Goal: Find contact information: Find contact information

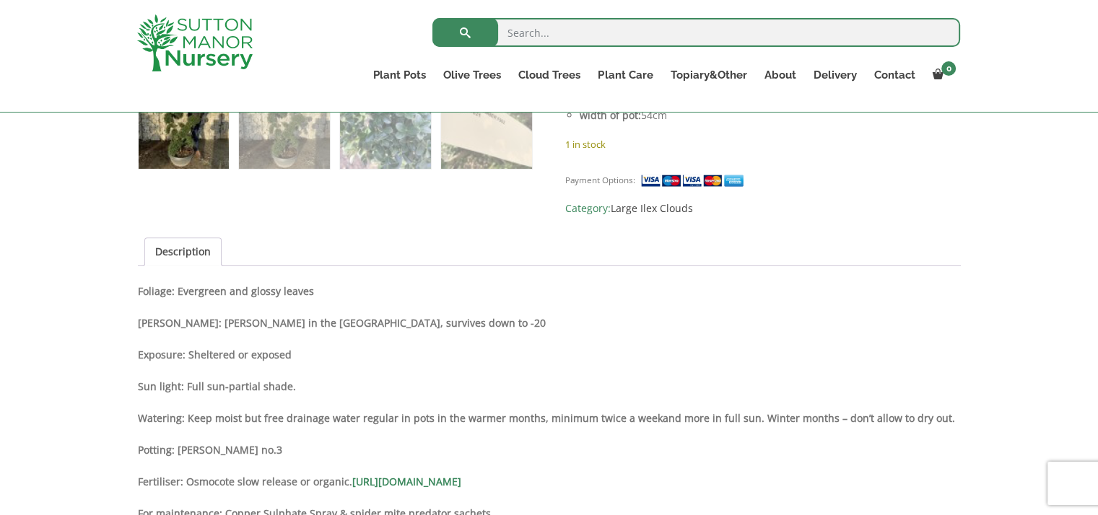
scroll to position [900, 0]
click at [889, 78] on link "Contact" at bounding box center [894, 75] width 58 height 20
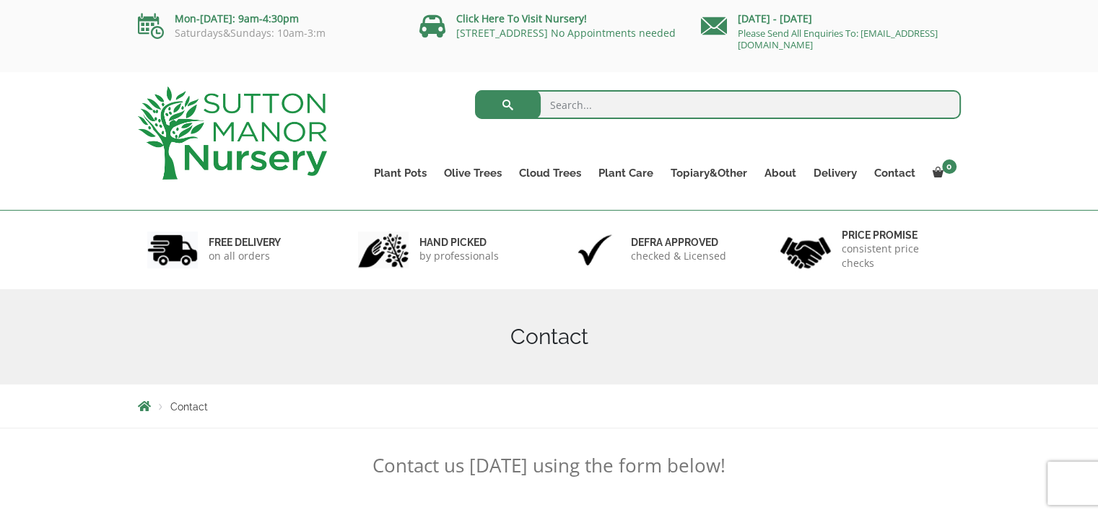
click at [612, 110] on input "search" at bounding box center [718, 104] width 486 height 29
type input "cloud trees"
click at [475, 90] on button "submit" at bounding box center [508, 104] width 66 height 29
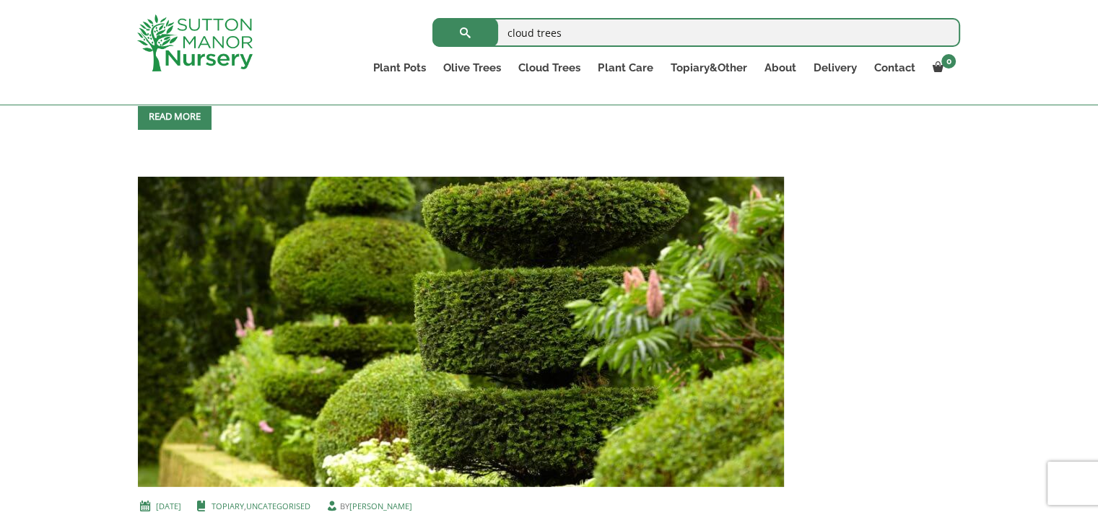
click at [72, 370] on div "Photinia Red [PERSON_NAME] Floating Cloud Tree 1.60 – 1.70 M (LARGE) FREE SHIPP…" at bounding box center [549, 455] width 1098 height 5011
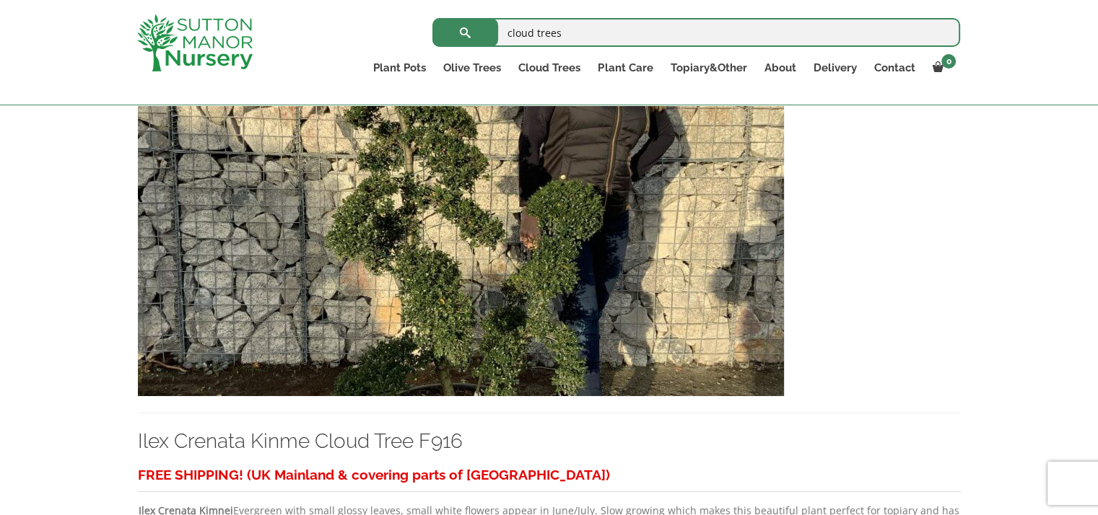
scroll to position [3056, 0]
click at [541, 252] on img at bounding box center [461, 241] width 646 height 310
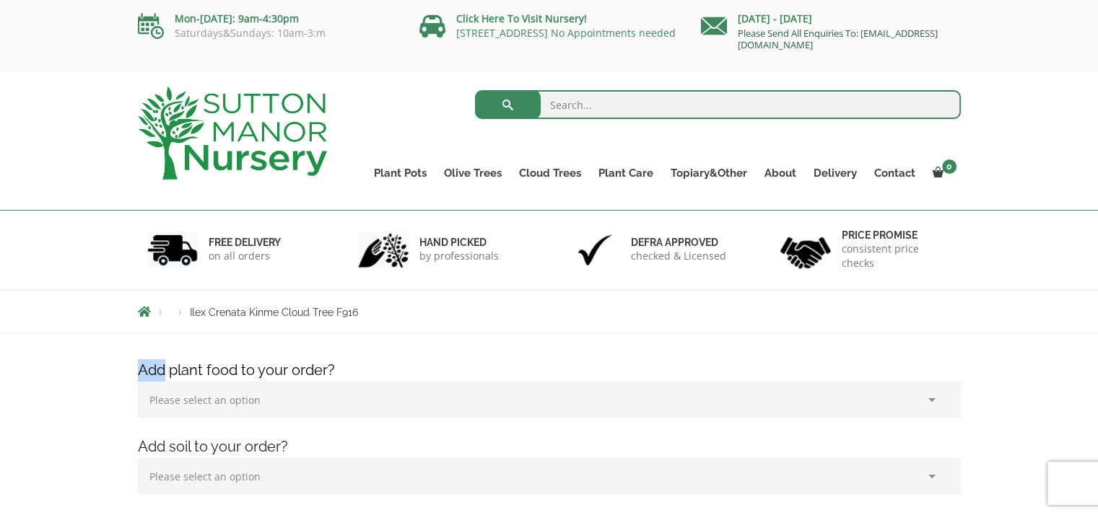
click at [766, 45] on link "Please Send All Enquiries To: [EMAIL_ADDRESS][DOMAIN_NAME]" at bounding box center [838, 39] width 200 height 25
